Goal: Transaction & Acquisition: Subscribe to service/newsletter

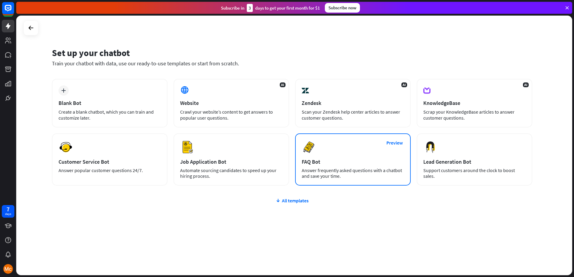
click at [329, 168] on div "Answer frequently asked questions with a chatbot and save your time." at bounding box center [353, 173] width 102 height 11
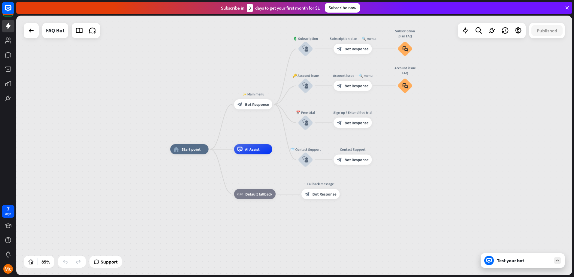
click at [341, 8] on div "Subscribe now" at bounding box center [342, 8] width 35 height 10
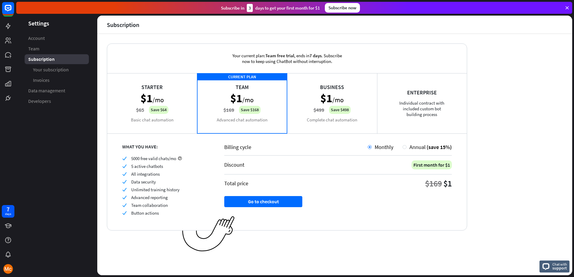
click at [350, 121] on div "Business $1 /mo $499 Save $498 Complete chat automation" at bounding box center [332, 103] width 90 height 60
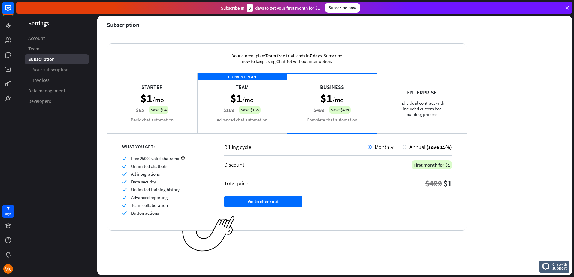
click at [268, 117] on div "CURRENT PLAN Team $1 /mo $169 Save $168 Advanced chat automation" at bounding box center [242, 103] width 90 height 60
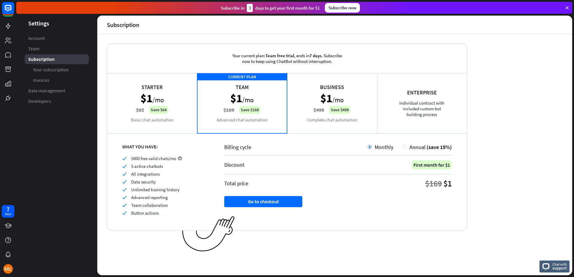
click at [371, 201] on div "Billing cycle Monthly Annual (save 15%) Discount First month for $1 Total price…" at bounding box center [338, 181] width 258 height 97
click at [327, 97] on div "Business $1 /mo $499 Save $498 Complete chat automation" at bounding box center [332, 103] width 90 height 60
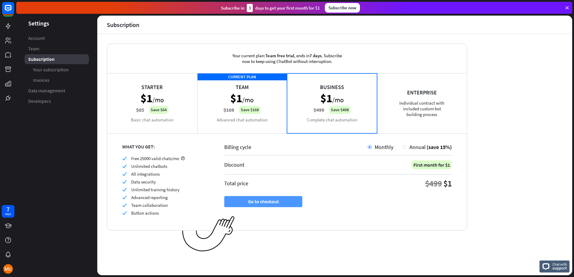
click at [275, 202] on button "Go to checkout" at bounding box center [263, 201] width 78 height 11
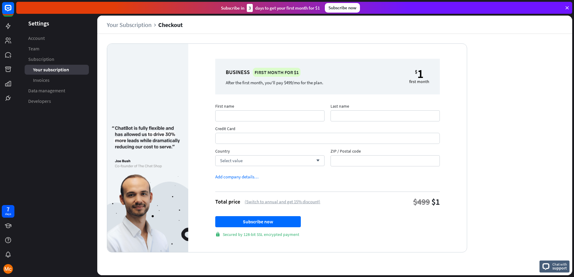
click at [260, 202] on div "(Switch to annual and get 15% discount)" at bounding box center [283, 202] width 76 height 6
